Goal: Find specific page/section: Find specific page/section

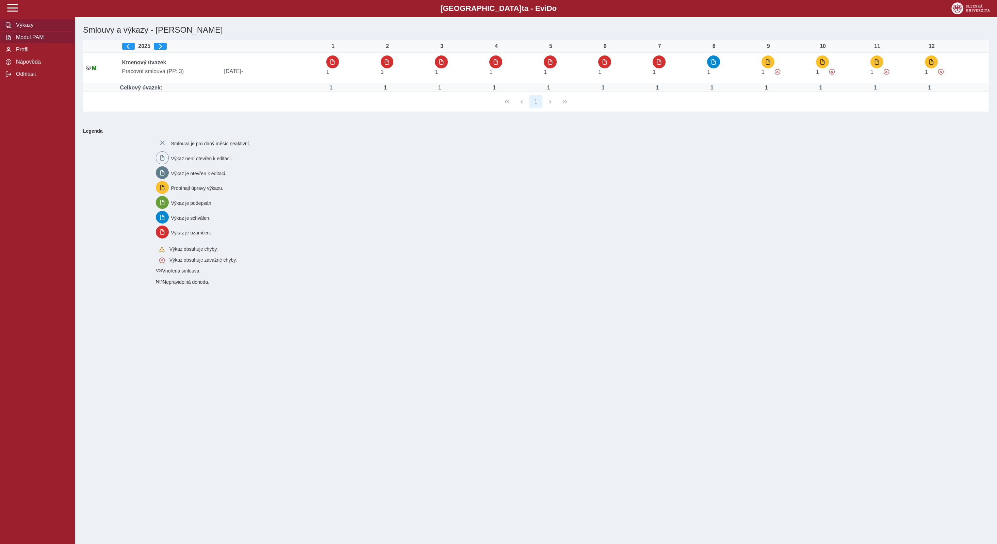
click at [39, 40] on span "Modul PAM" at bounding box center [41, 37] width 55 height 6
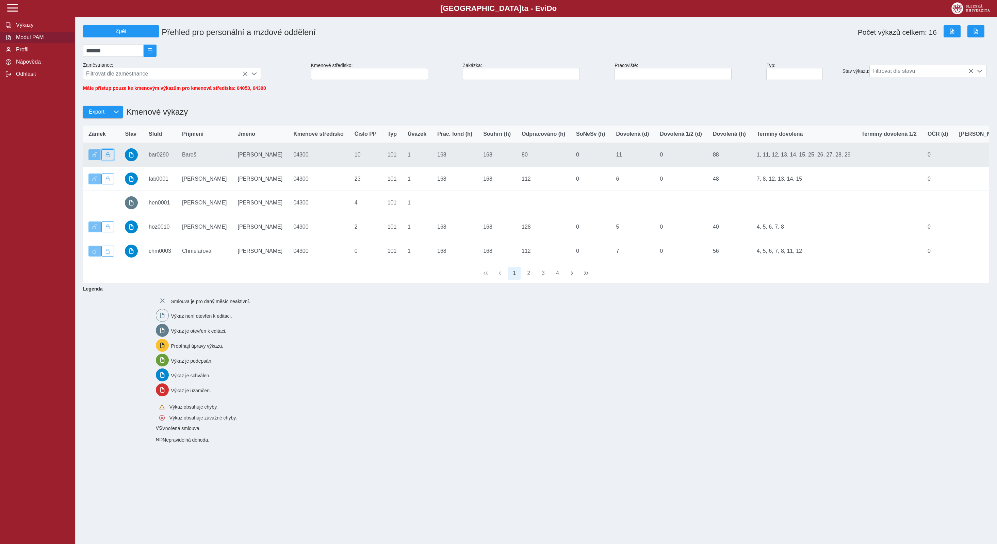
click at [106, 157] on span "button" at bounding box center [107, 154] width 5 height 5
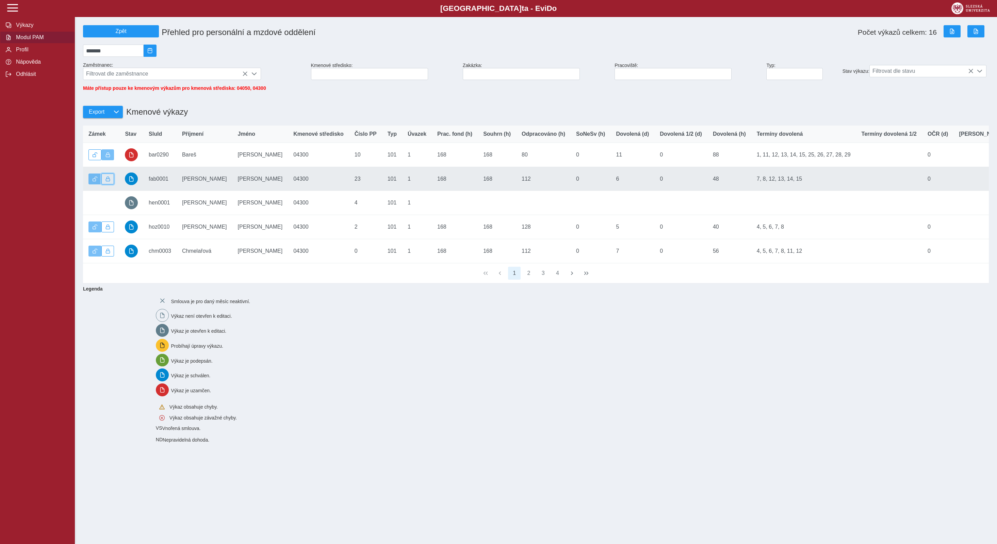
click at [109, 181] on span "button" at bounding box center [107, 179] width 5 height 5
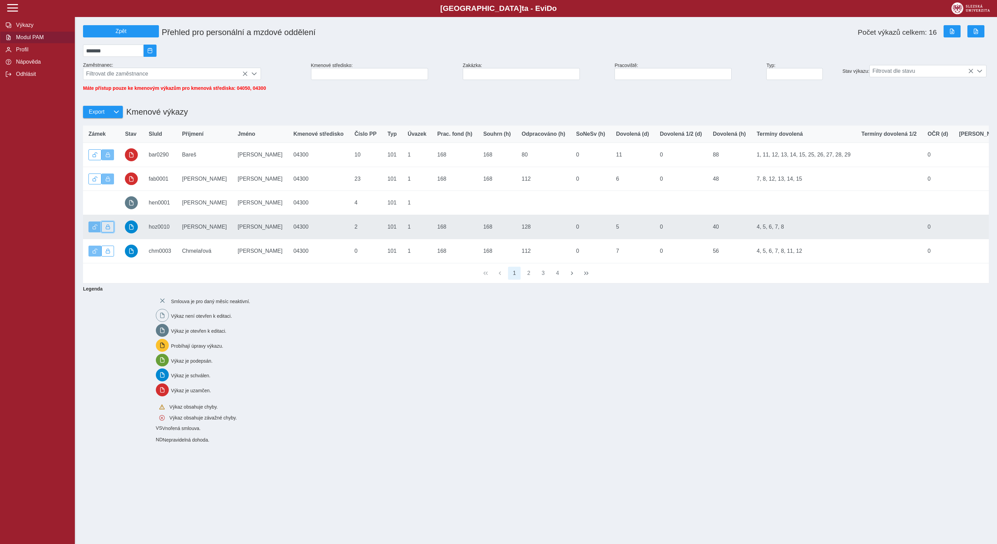
click at [110, 231] on button "button" at bounding box center [107, 226] width 13 height 11
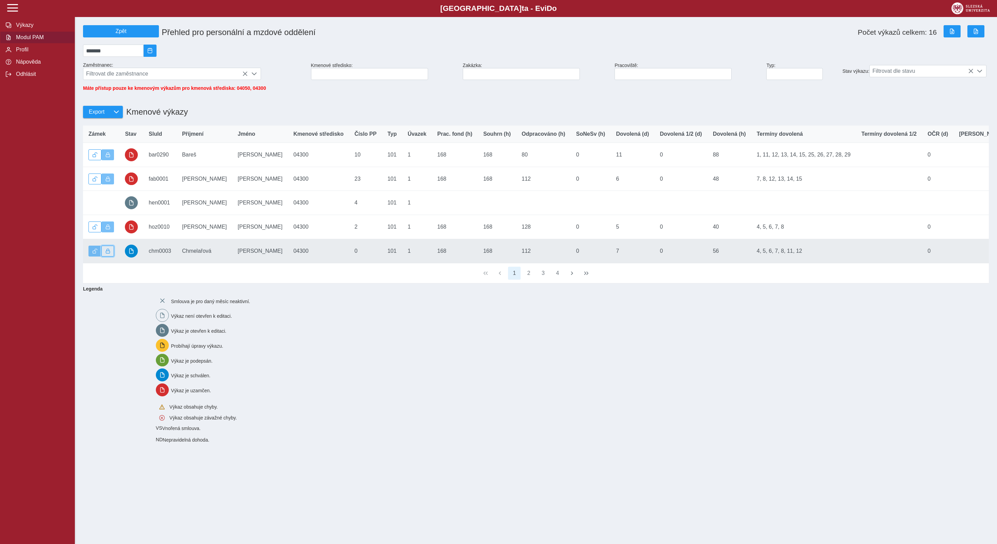
click at [108, 253] on span "button" at bounding box center [107, 251] width 5 height 5
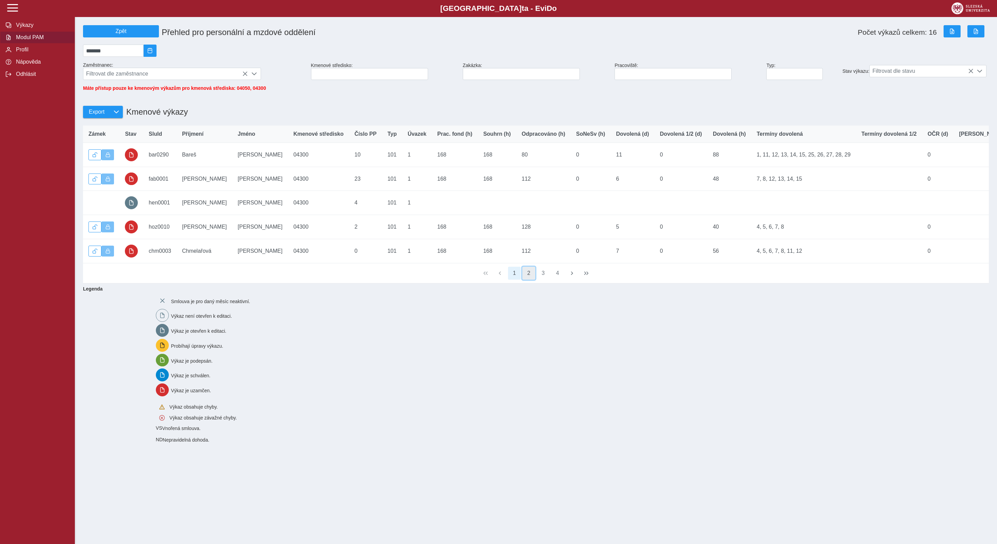
click at [530, 280] on button "2" at bounding box center [528, 273] width 13 height 13
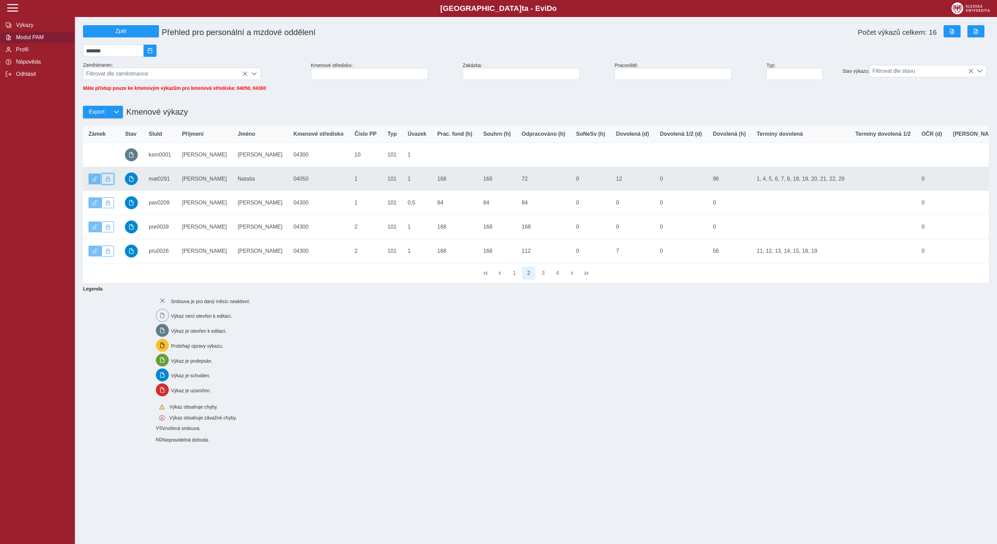
click at [105, 181] on span "button" at bounding box center [107, 179] width 5 height 5
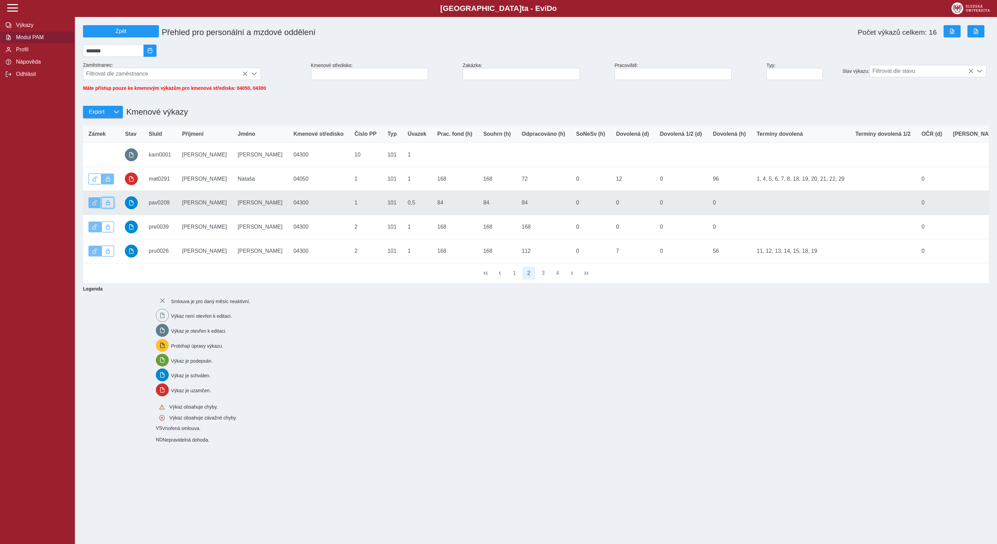
click at [105, 205] on span "button" at bounding box center [107, 202] width 5 height 5
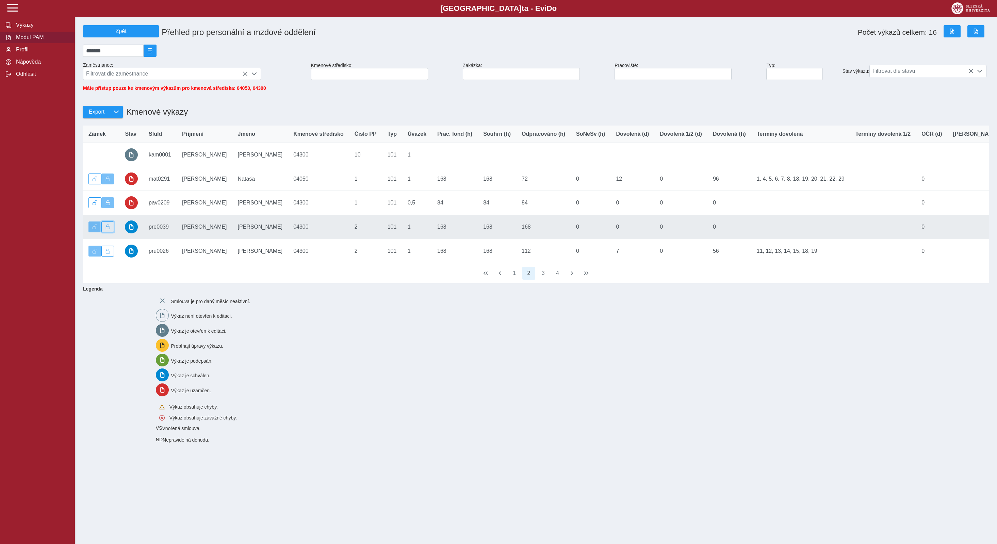
click at [107, 229] on span "button" at bounding box center [107, 227] width 5 height 5
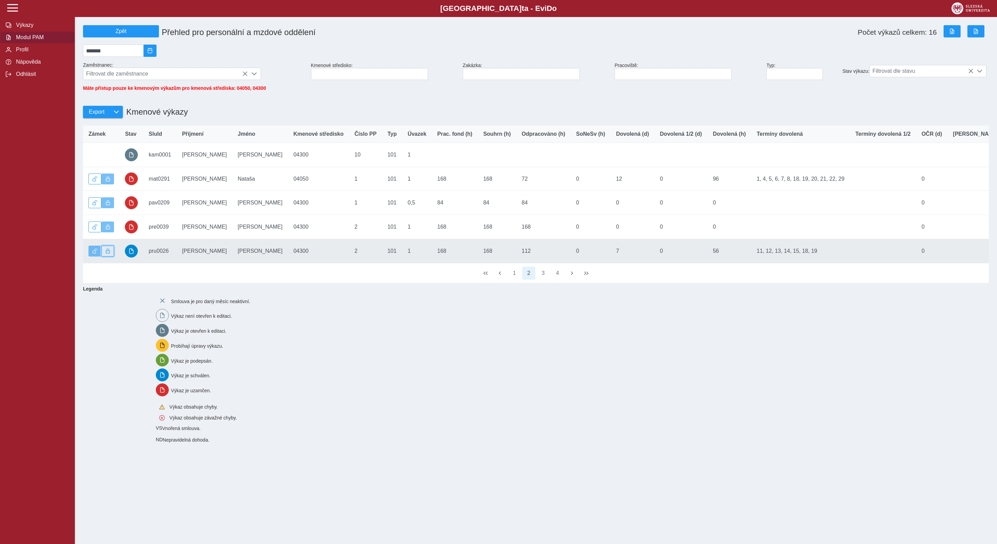
click at [108, 253] on span "button" at bounding box center [107, 251] width 5 height 5
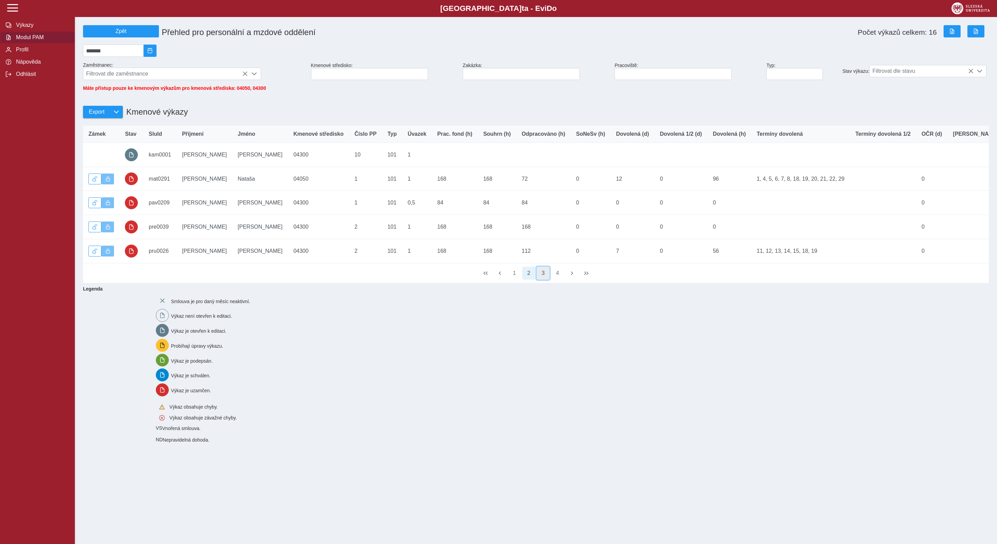
click at [543, 278] on button "3" at bounding box center [542, 273] width 13 height 13
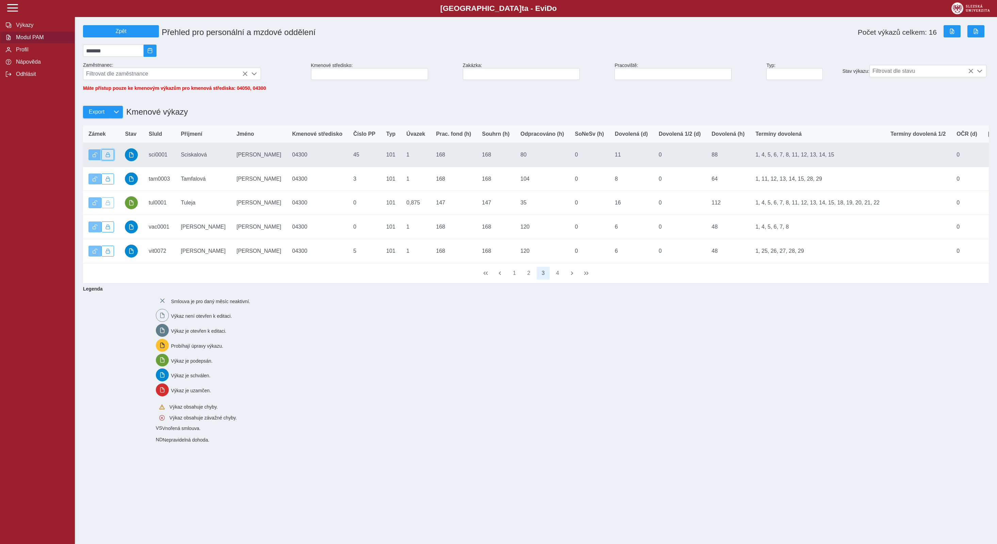
click at [106, 157] on span "button" at bounding box center [107, 154] width 5 height 5
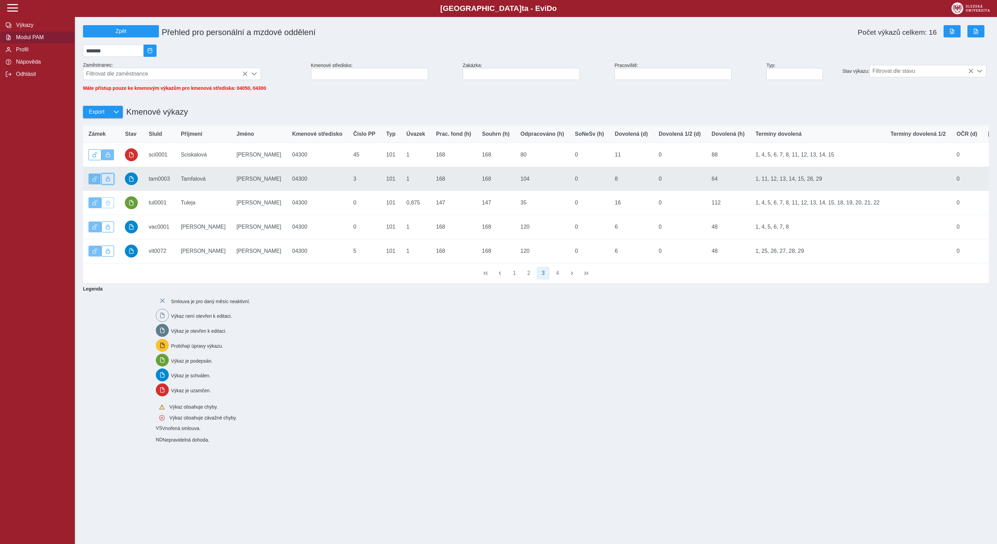
click at [105, 184] on button "button" at bounding box center [107, 178] width 13 height 11
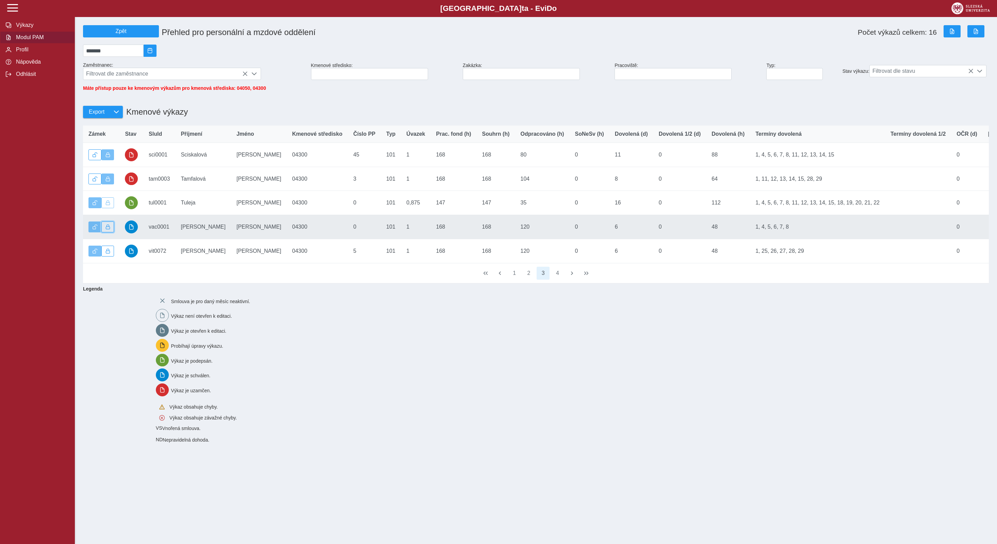
click at [105, 229] on button "button" at bounding box center [107, 226] width 13 height 11
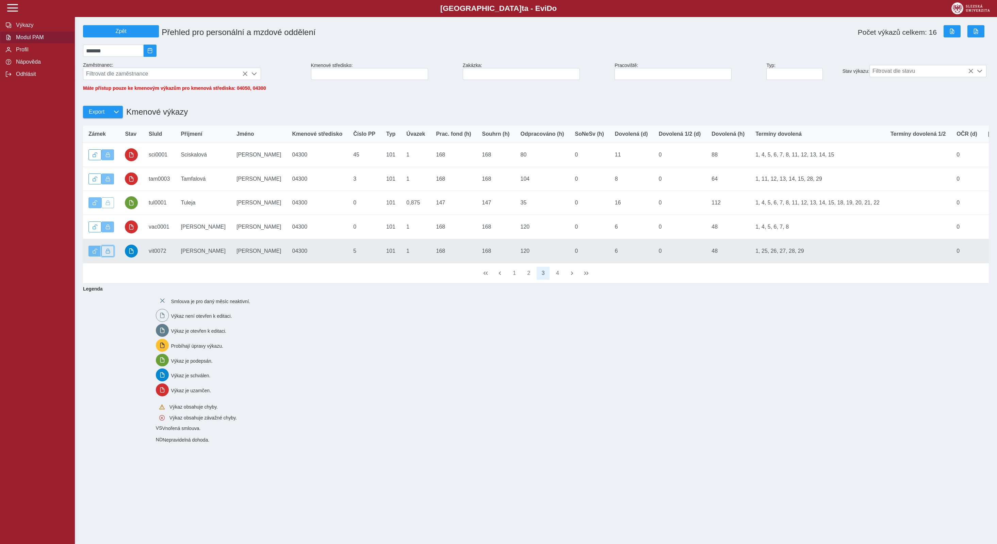
click at [111, 256] on button "button" at bounding box center [107, 251] width 13 height 11
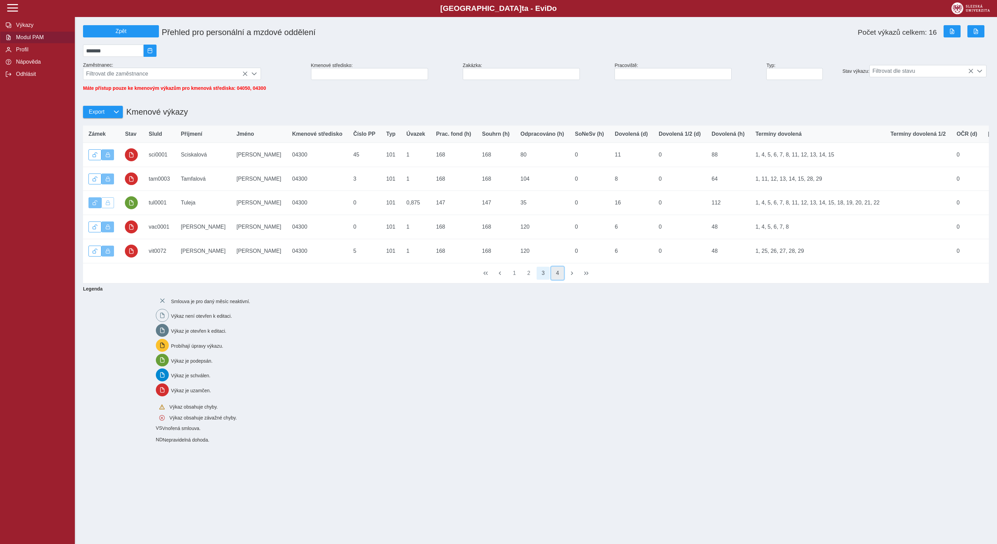
click at [560, 277] on button "4" at bounding box center [557, 273] width 13 height 13
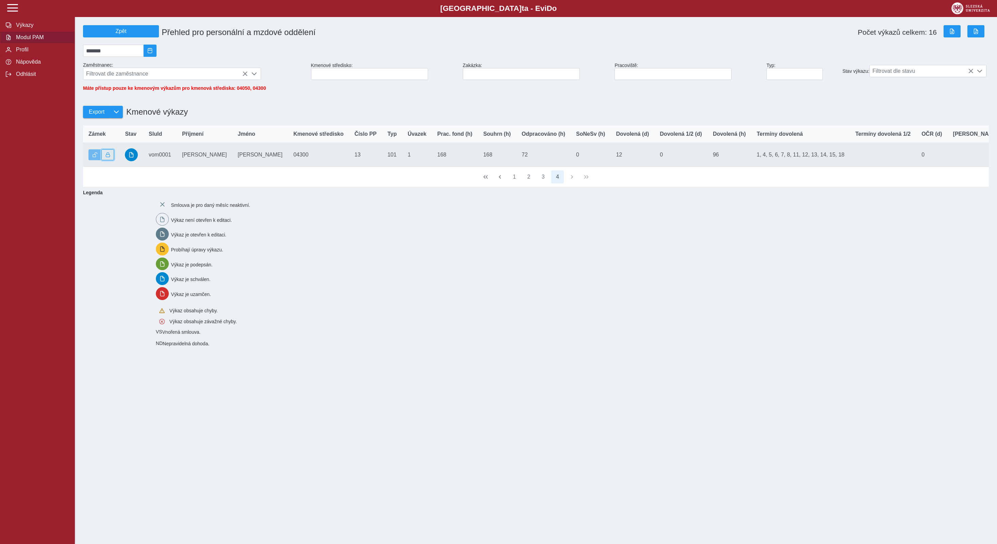
click at [106, 157] on span "button" at bounding box center [107, 154] width 5 height 5
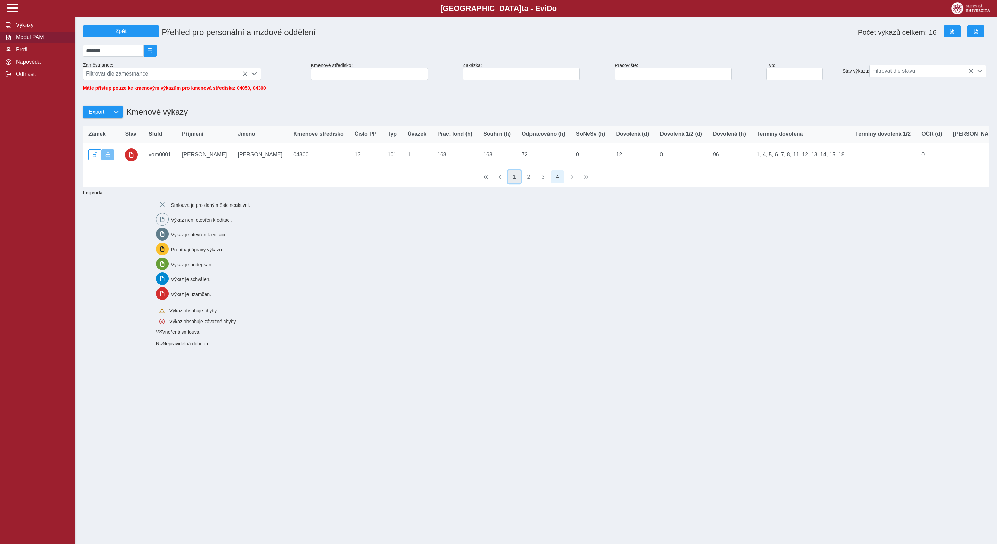
click at [513, 183] on button "1" at bounding box center [514, 176] width 13 height 13
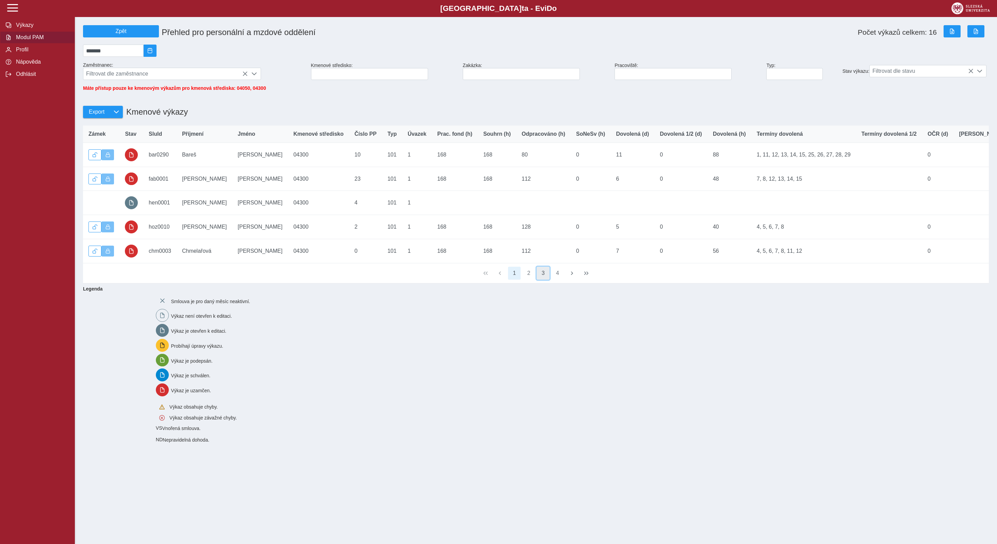
click at [542, 275] on button "3" at bounding box center [542, 273] width 13 height 13
